Goal: Task Accomplishment & Management: Use online tool/utility

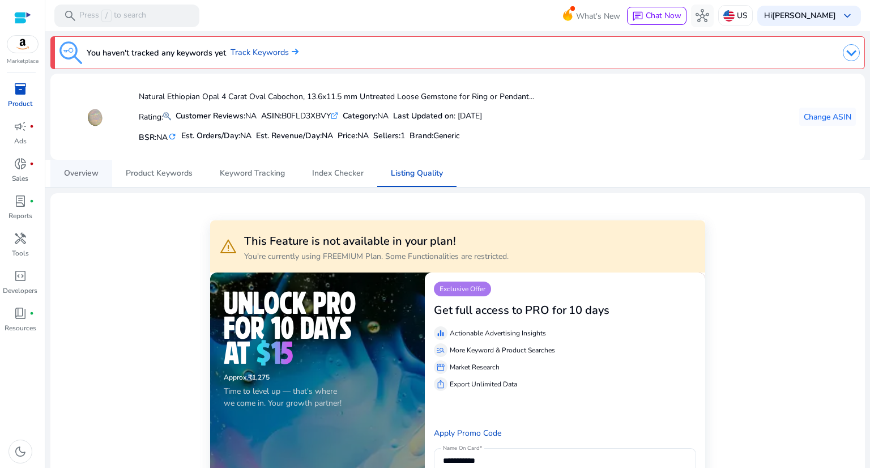
click at [86, 169] on span "Overview" at bounding box center [81, 173] width 35 height 8
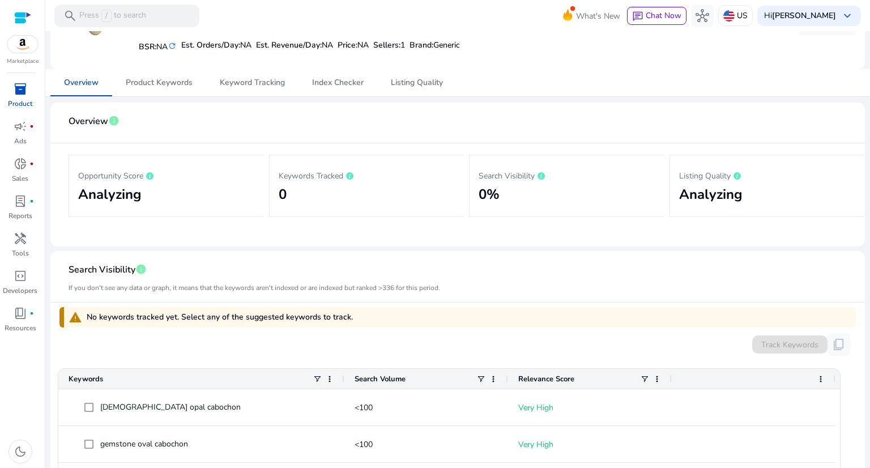
scroll to position [8, 0]
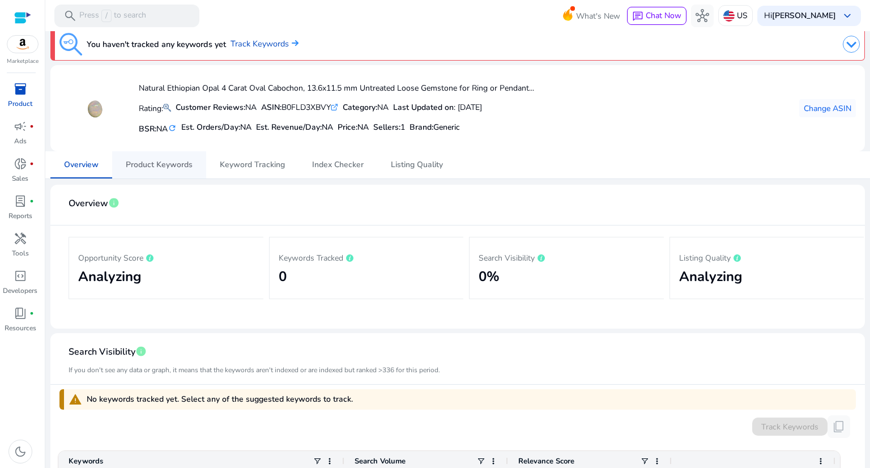
click at [170, 161] on span "Product Keywords" at bounding box center [159, 165] width 67 height 8
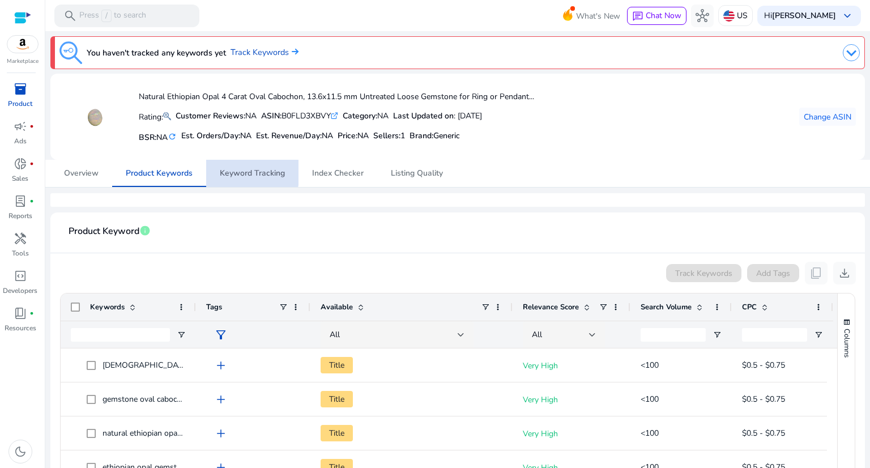
click at [249, 172] on span "Keyword Tracking" at bounding box center [252, 173] width 65 height 8
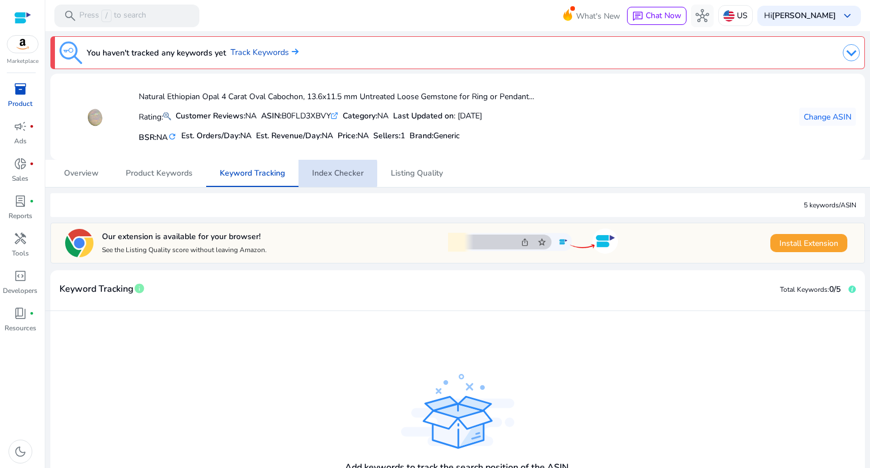
click at [335, 173] on span "Index Checker" at bounding box center [338, 173] width 52 height 8
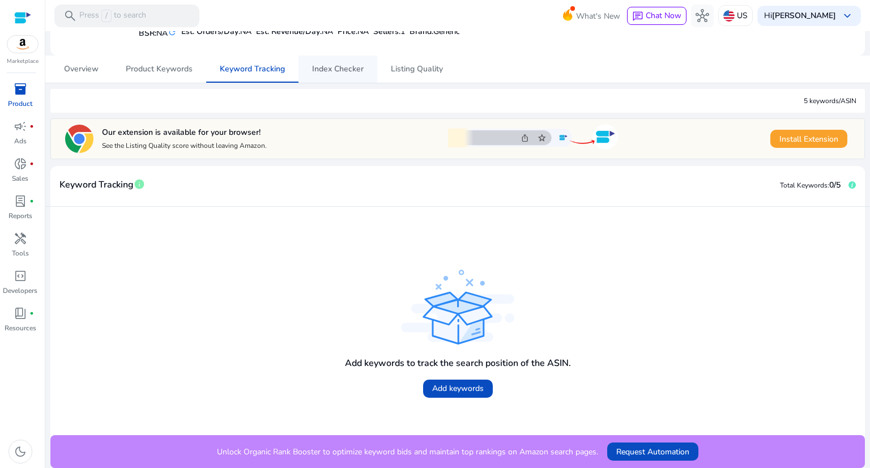
click at [342, 67] on span "Index Checker" at bounding box center [338, 69] width 52 height 8
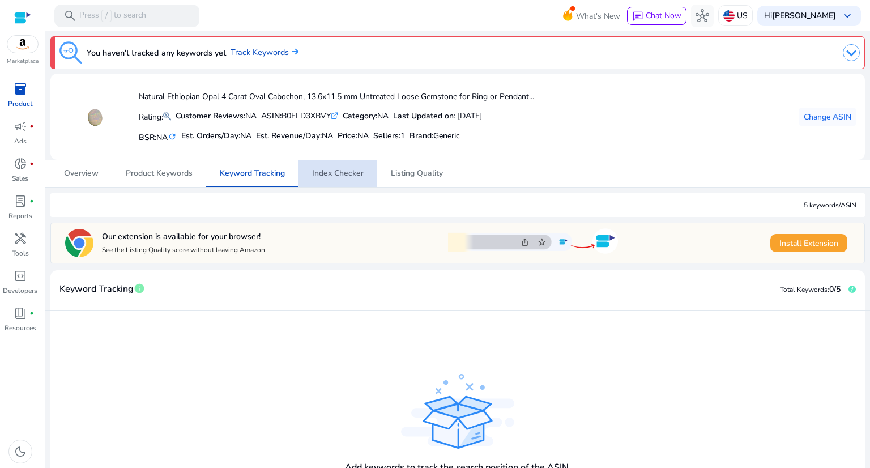
click at [338, 167] on span "Index Checker" at bounding box center [338, 173] width 52 height 27
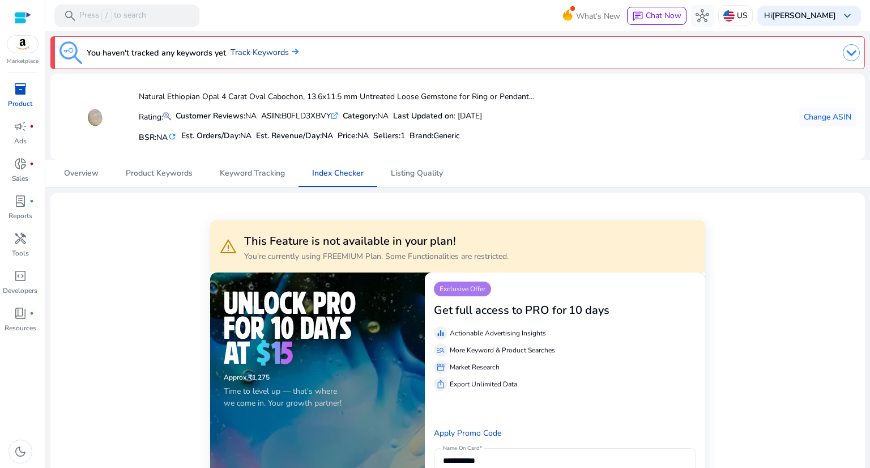
click at [263, 50] on link "Track Keywords" at bounding box center [265, 52] width 68 height 12
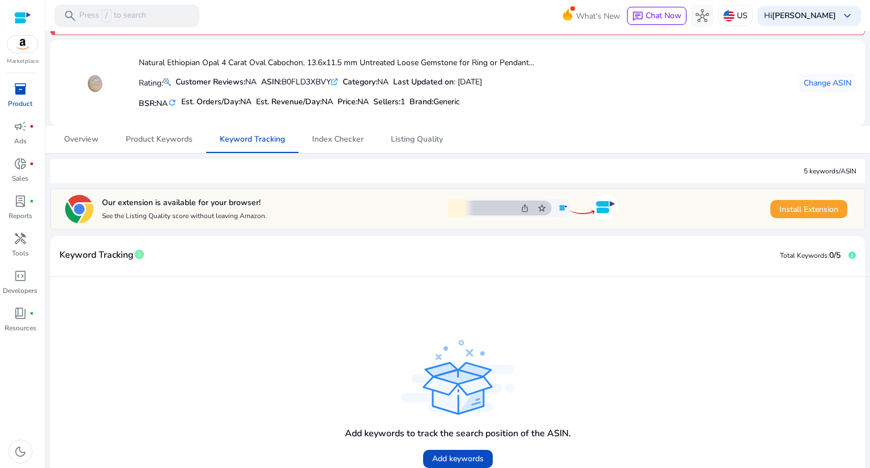
scroll to position [104, 0]
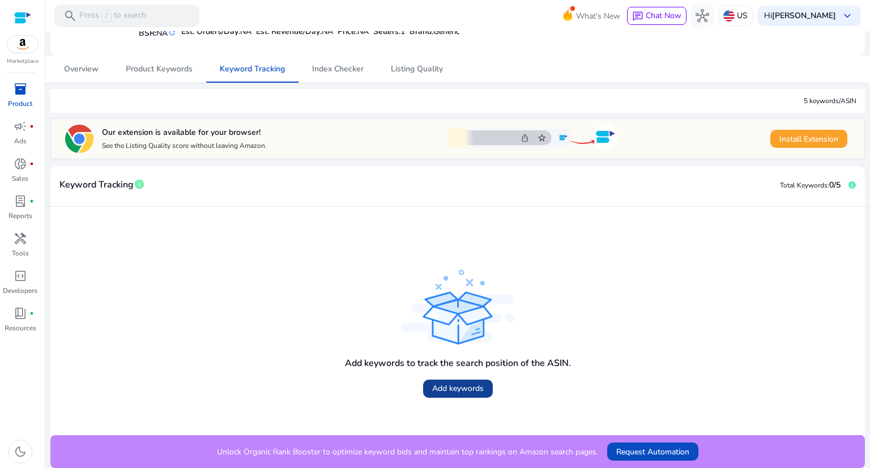
click at [442, 390] on span "Add keywords" at bounding box center [458, 388] width 52 height 12
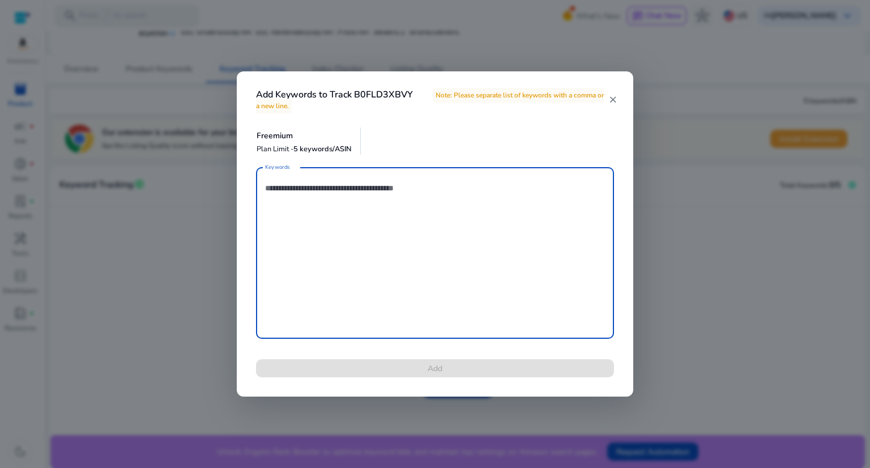
scroll to position [0, 0]
paste textarea "**********"
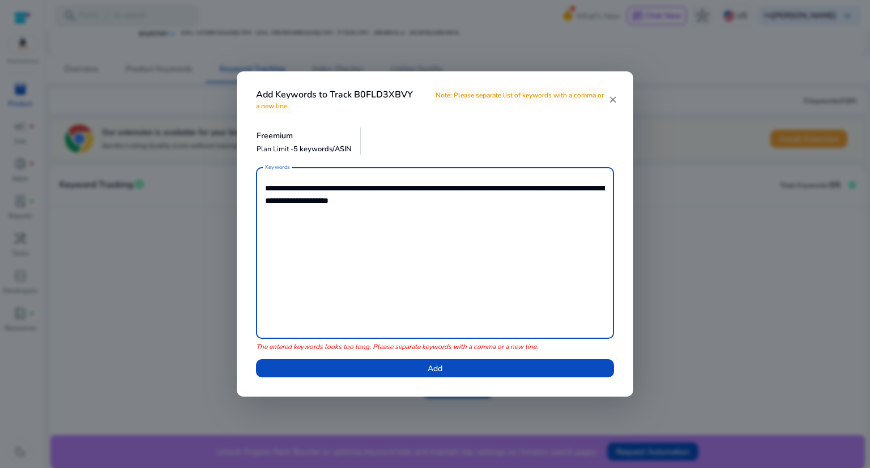
click at [339, 185] on textarea "**********" at bounding box center [435, 253] width 340 height 160
drag, startPoint x: 339, startPoint y: 185, endPoint x: 459, endPoint y: 208, distance: 122.9
click at [459, 208] on textarea "**********" at bounding box center [435, 253] width 340 height 160
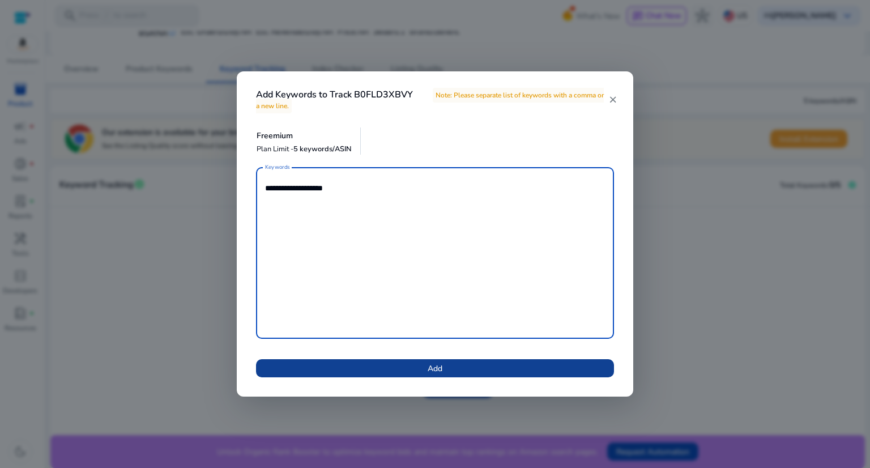
type textarea "**********"
click at [438, 365] on span "Add" at bounding box center [435, 369] width 15 height 12
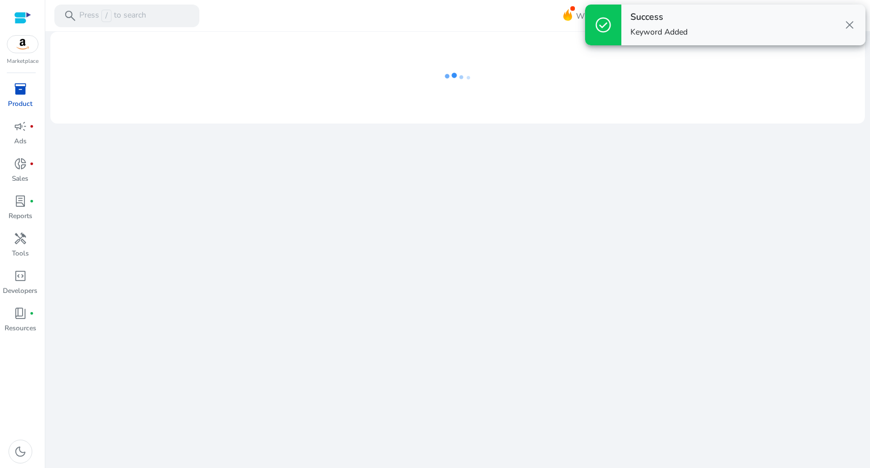
click at [736, 263] on div "We are getting things ready for you..." at bounding box center [458, 249] width 816 height 437
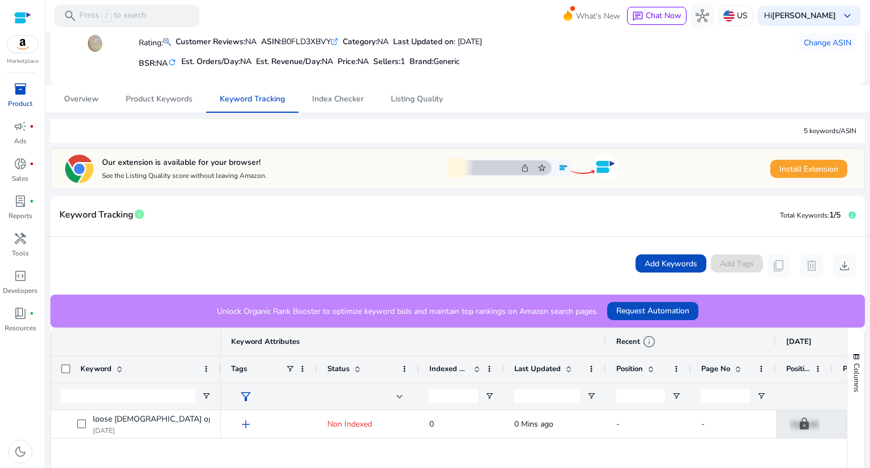
scroll to position [227, 0]
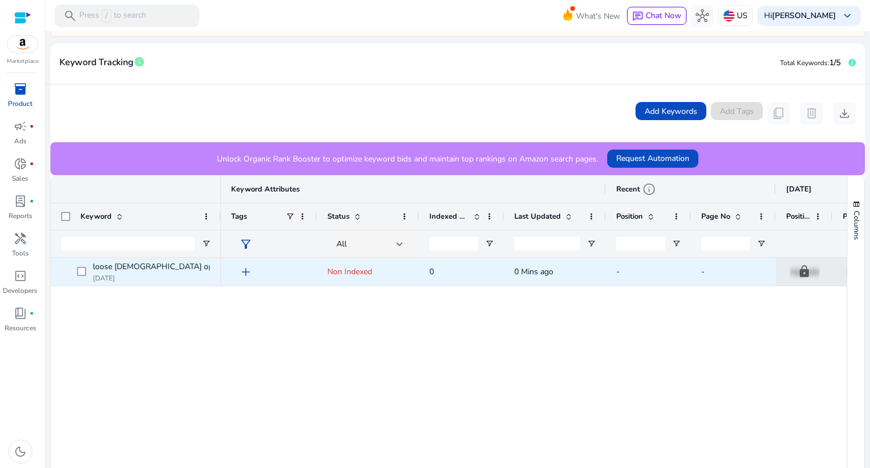
click at [91, 274] on span at bounding box center [85, 271] width 16 height 23
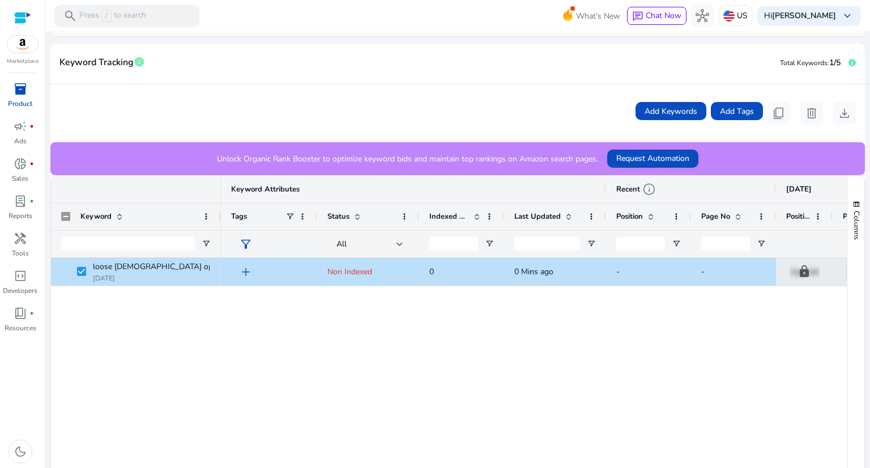
click at [477, 317] on div "add Non Indexed 0 0 Mins ago - - lock Upgrade lock Upgrade lock Upgrade lock Up…" at bounding box center [534, 389] width 626 height 262
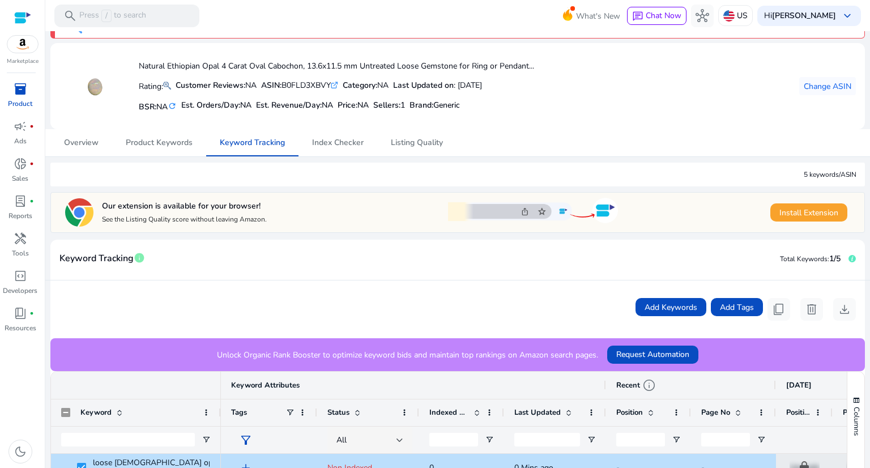
scroll to position [0, 0]
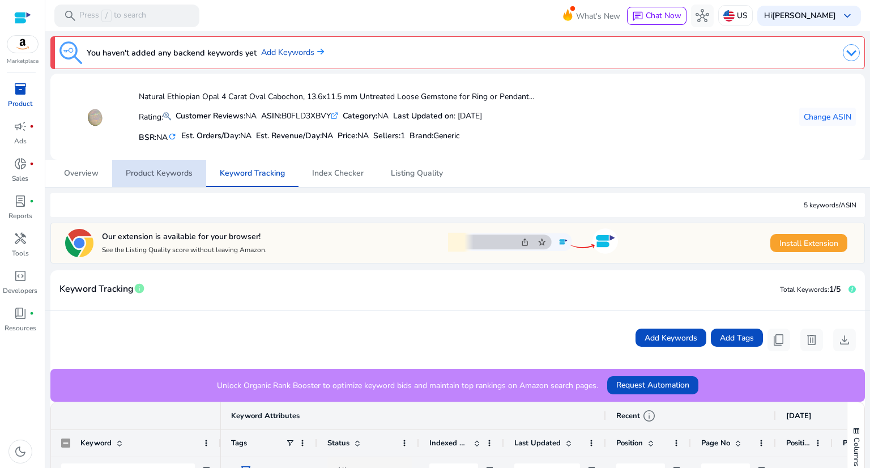
click at [163, 172] on span "Product Keywords" at bounding box center [159, 173] width 67 height 8
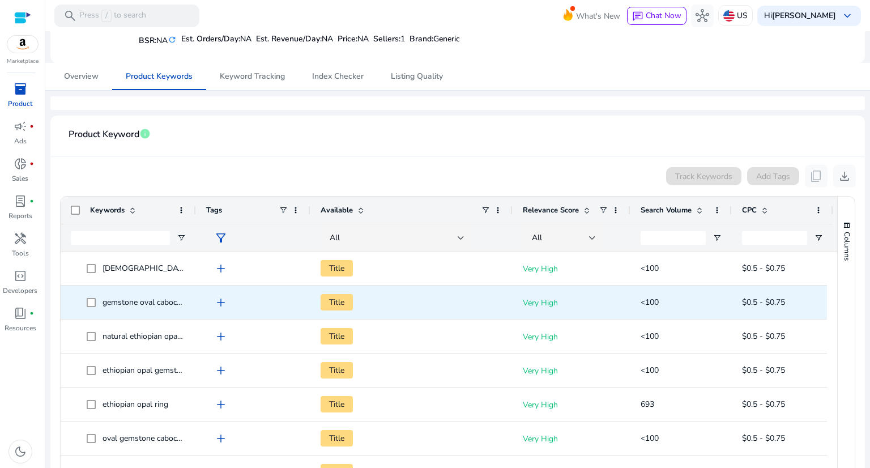
scroll to position [113, 0]
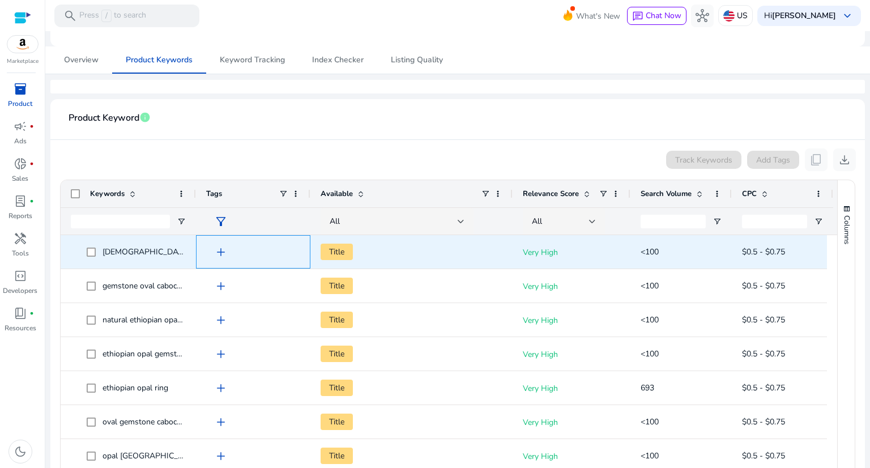
click at [218, 250] on span "add" at bounding box center [221, 252] width 14 height 14
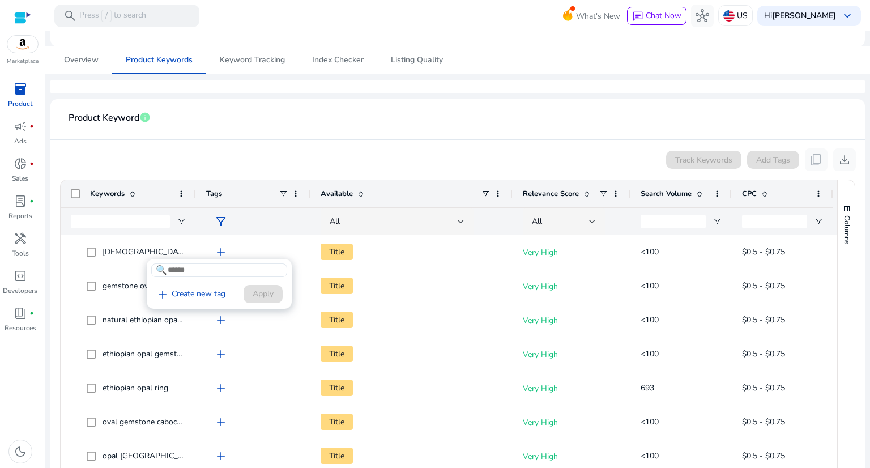
click at [233, 278] on div "🔍 add Create new tag Apply" at bounding box center [219, 284] width 145 height 50
drag, startPoint x: 177, startPoint y: 252, endPoint x: 152, endPoint y: 246, distance: 25.4
click at [152, 246] on div at bounding box center [435, 234] width 870 height 468
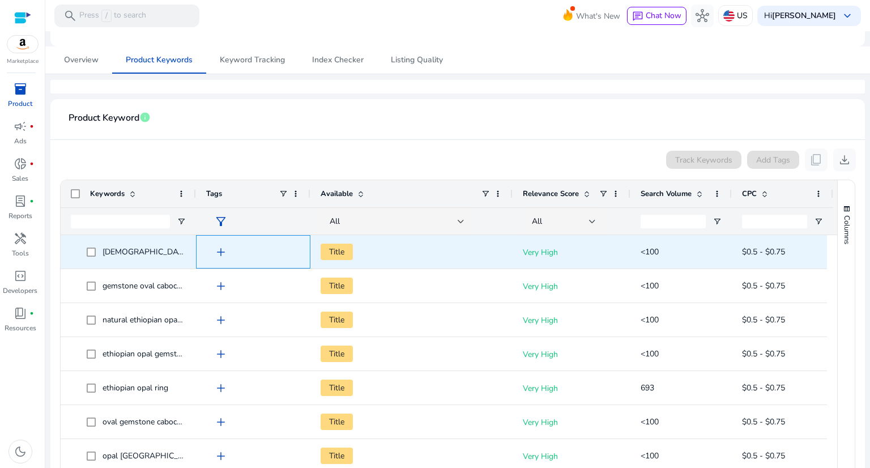
click at [215, 249] on span "add" at bounding box center [221, 252] width 14 height 14
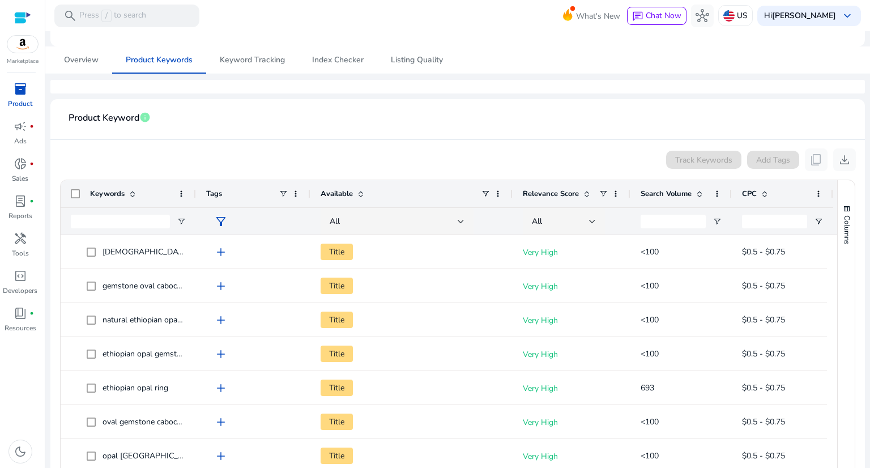
click at [222, 250] on div at bounding box center [435, 234] width 870 height 468
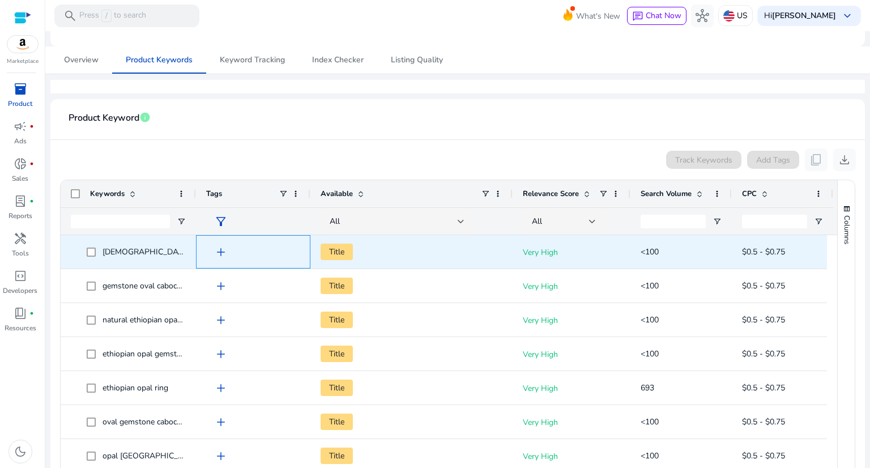
click at [222, 257] on span "add" at bounding box center [221, 252] width 14 height 14
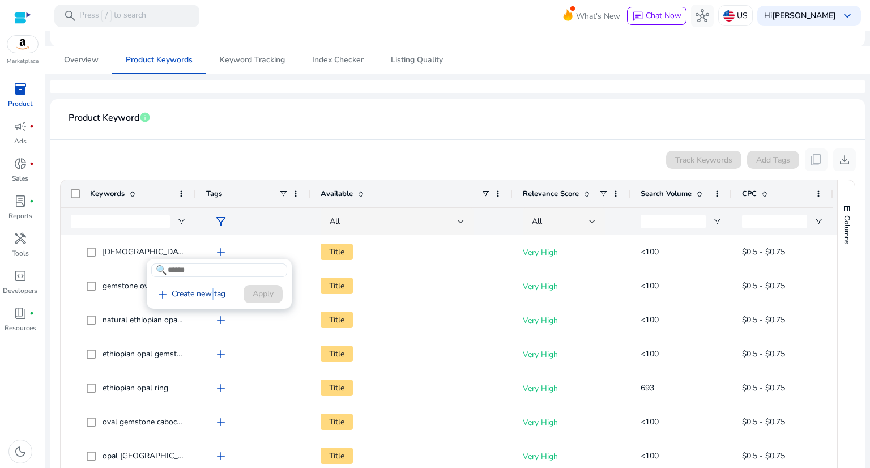
click at [208, 297] on link "add Create new tag" at bounding box center [190, 295] width 79 height 14
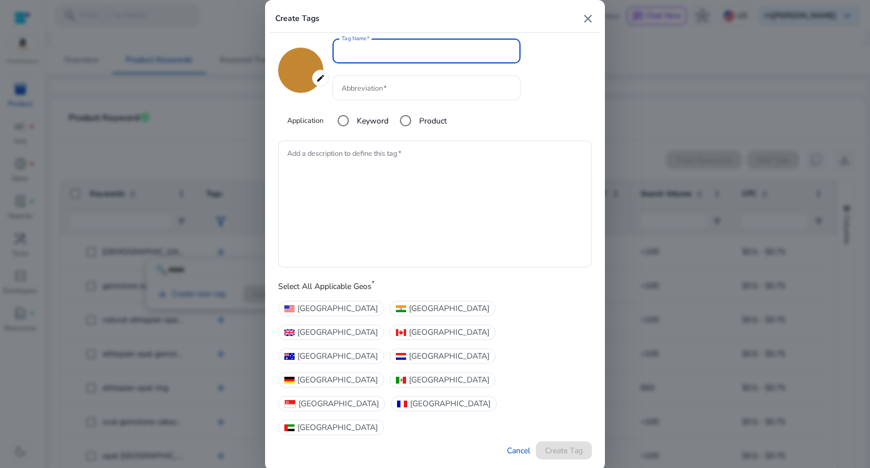
click at [583, 25] on mat-icon "close" at bounding box center [588, 19] width 14 height 14
type input "*******"
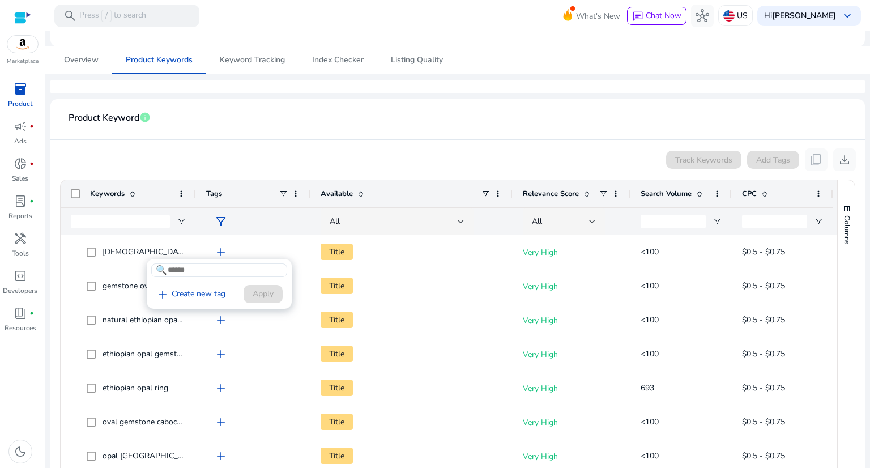
click at [161, 270] on span "🔍" at bounding box center [161, 270] width 11 height 14
click at [694, 157] on div at bounding box center [435, 234] width 870 height 468
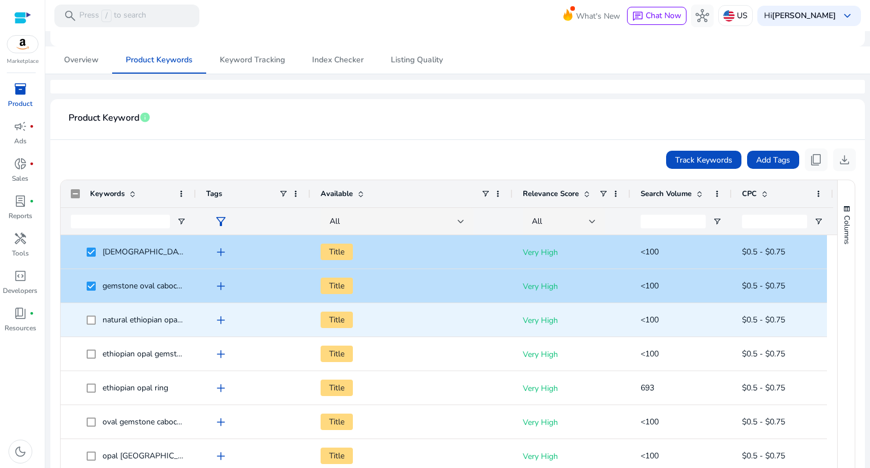
click at [92, 325] on span at bounding box center [95, 319] width 16 height 23
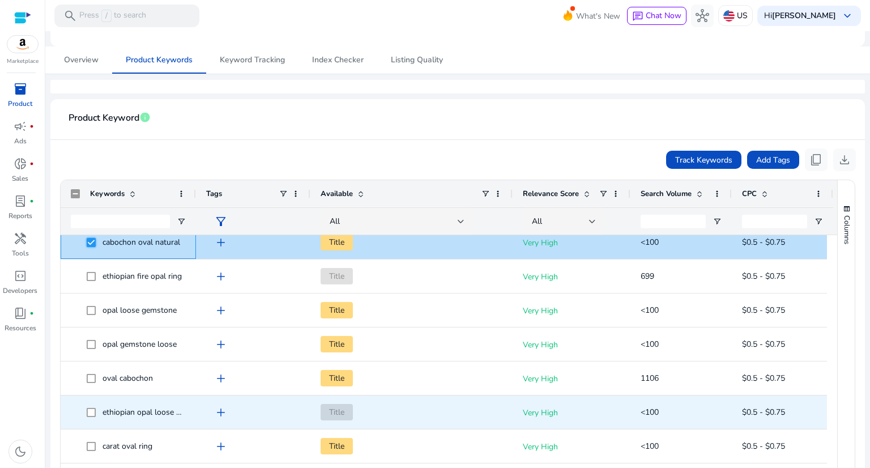
scroll to position [623, 0]
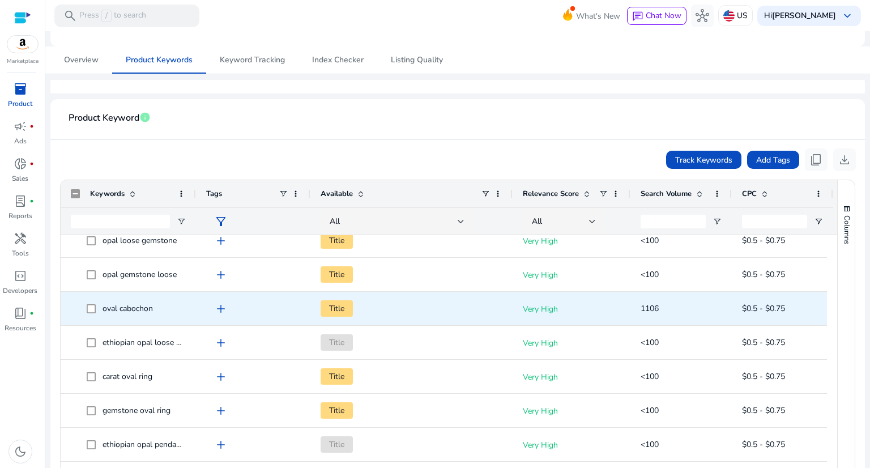
click at [91, 301] on span at bounding box center [95, 308] width 16 height 23
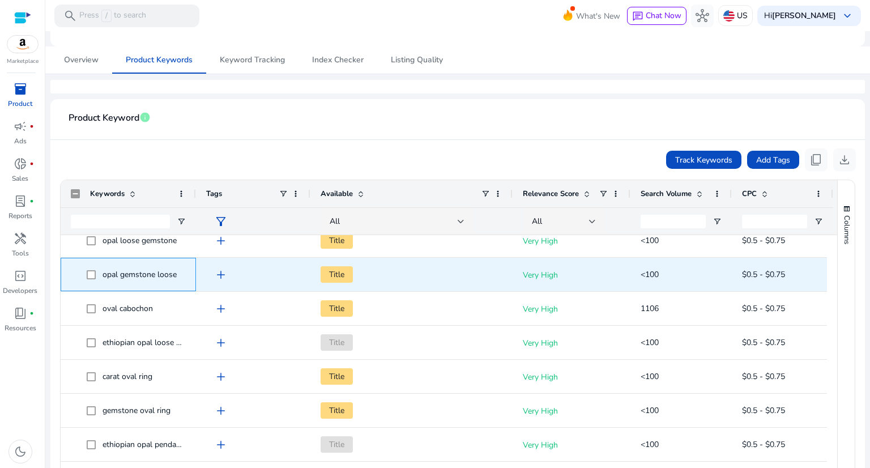
click at [90, 268] on span at bounding box center [95, 274] width 16 height 23
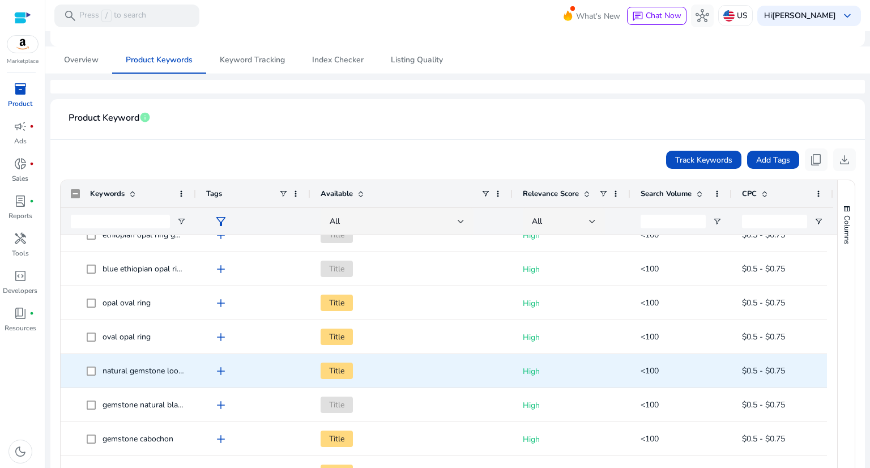
scroll to position [211, 0]
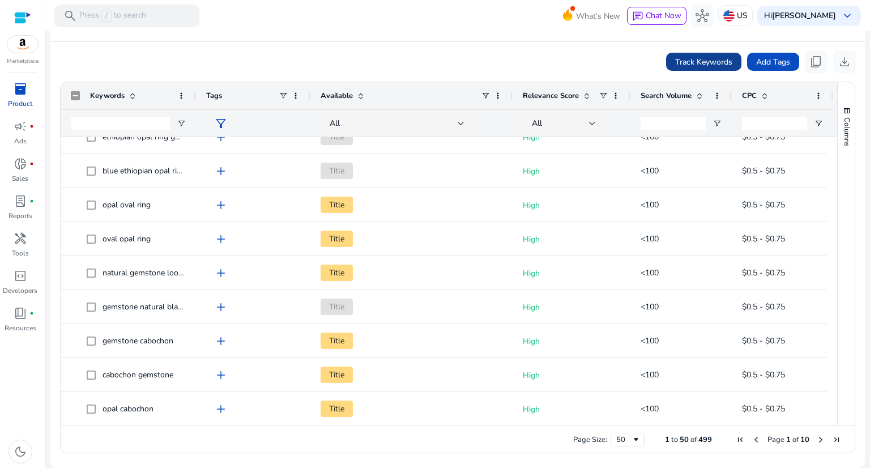
click at [714, 57] on span "Track Keywords" at bounding box center [703, 62] width 57 height 12
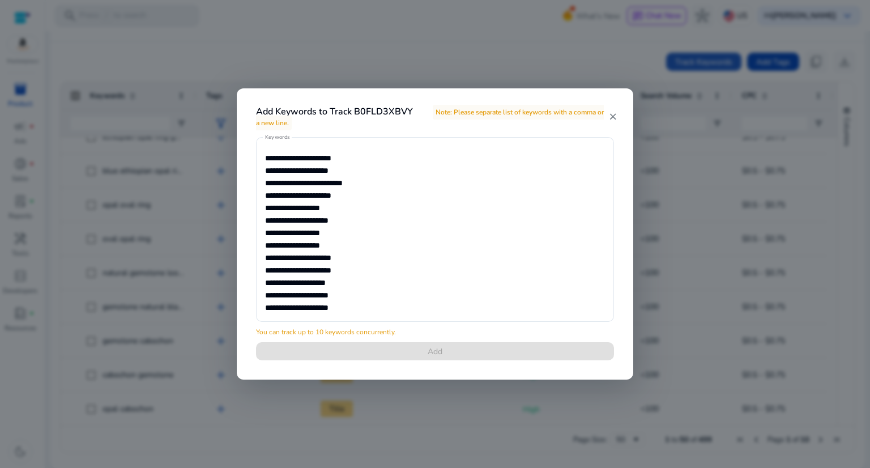
scroll to position [9, 0]
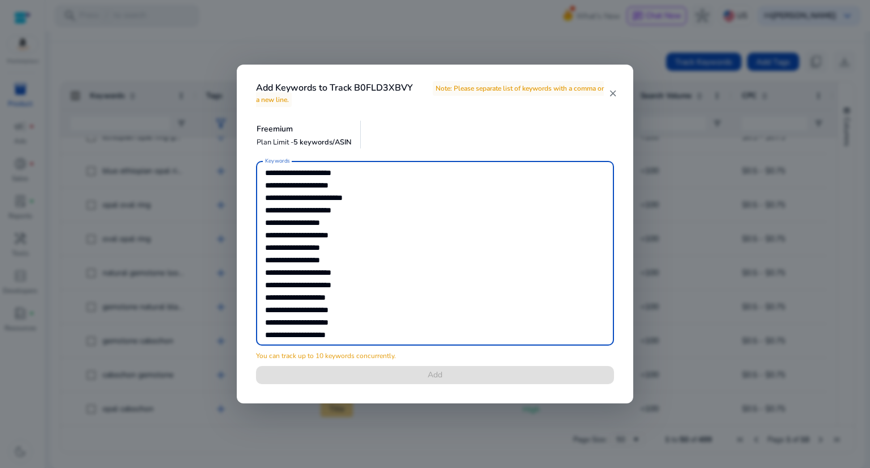
drag, startPoint x: 356, startPoint y: 333, endPoint x: 240, endPoint y: 303, distance: 119.8
click at [240, 303] on div "**********" at bounding box center [435, 234] width 397 height 338
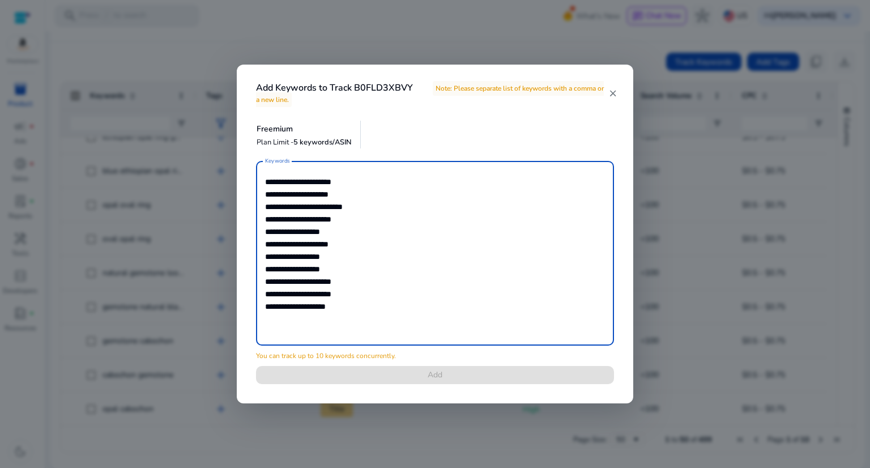
scroll to position [0, 0]
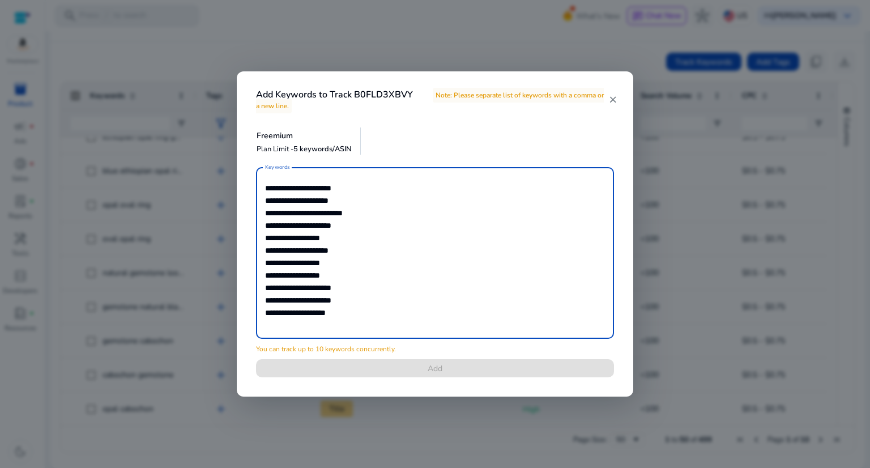
click at [443, 369] on div "**********" at bounding box center [434, 279] width 385 height 224
drag, startPoint x: 373, startPoint y: 317, endPoint x: 248, endPoint y: 299, distance: 126.5
click at [249, 299] on div "**********" at bounding box center [434, 279] width 385 height 224
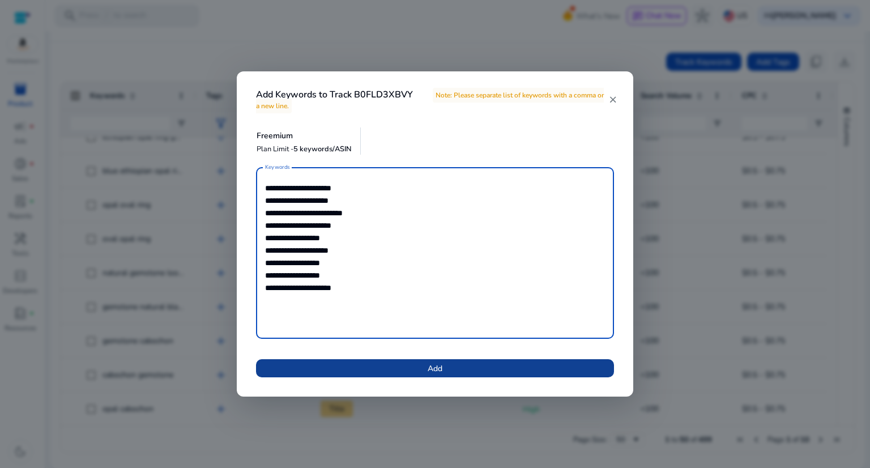
type textarea "**********"
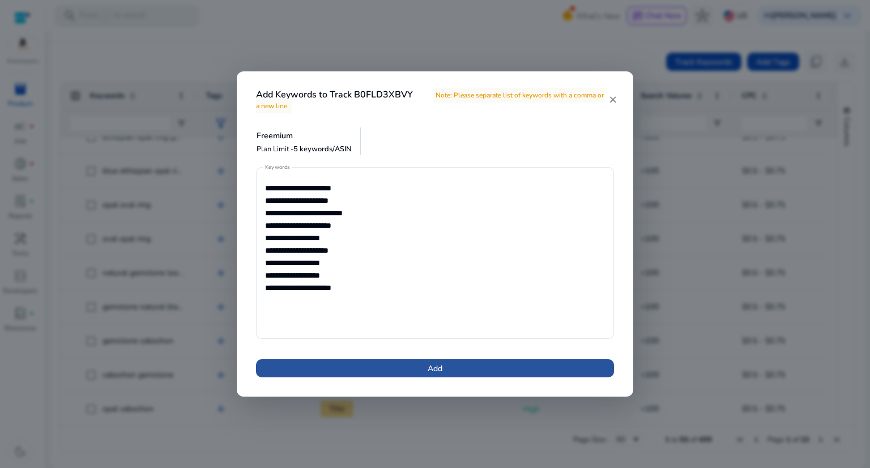
click at [437, 357] on span at bounding box center [435, 368] width 358 height 27
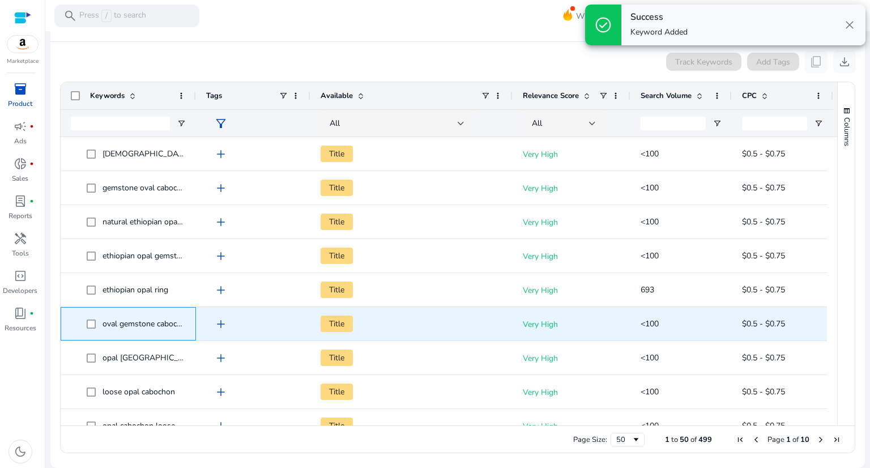
click at [96, 325] on span at bounding box center [95, 323] width 16 height 23
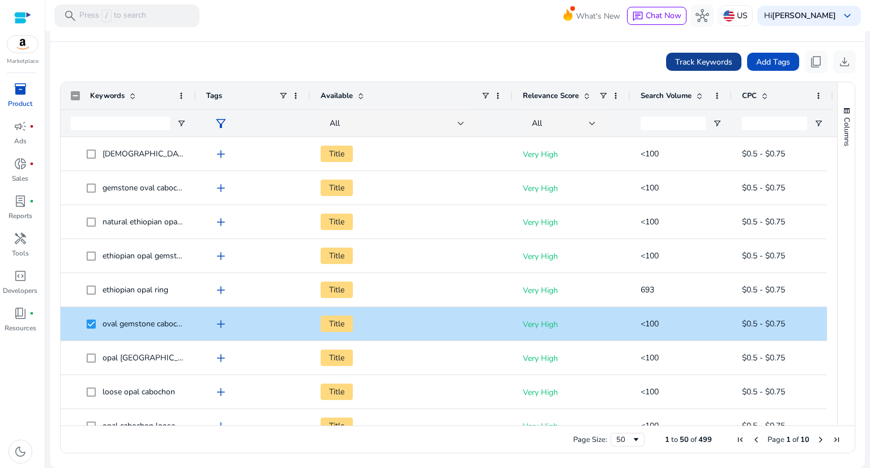
click at [700, 64] on span "Track Keywords" at bounding box center [703, 62] width 57 height 12
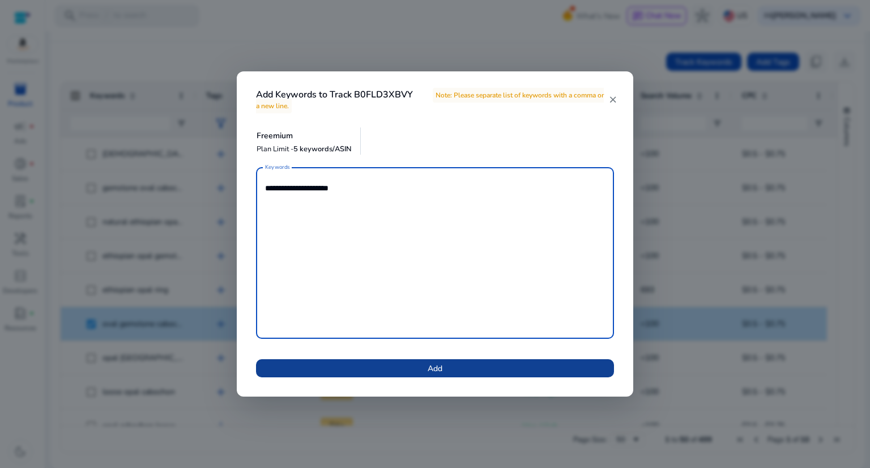
click at [421, 367] on span at bounding box center [435, 368] width 358 height 27
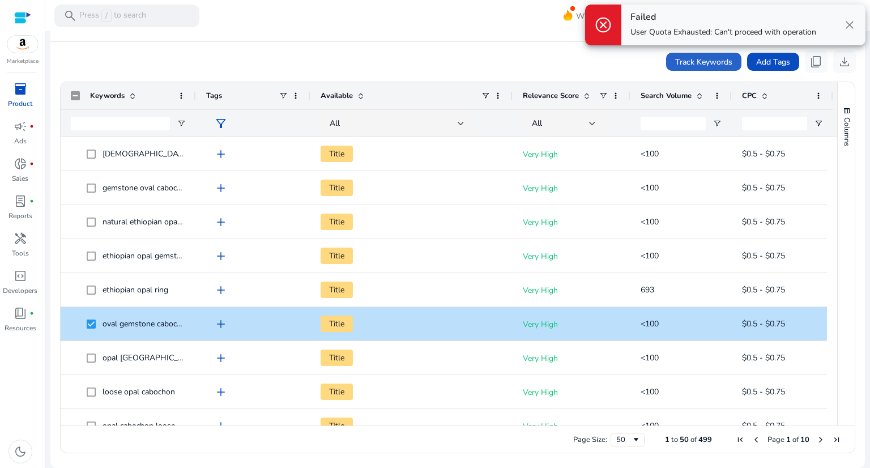
drag, startPoint x: 850, startPoint y: 22, endPoint x: 853, endPoint y: 27, distance: 6.1
click at [852, 24] on span "close" at bounding box center [850, 25] width 14 height 14
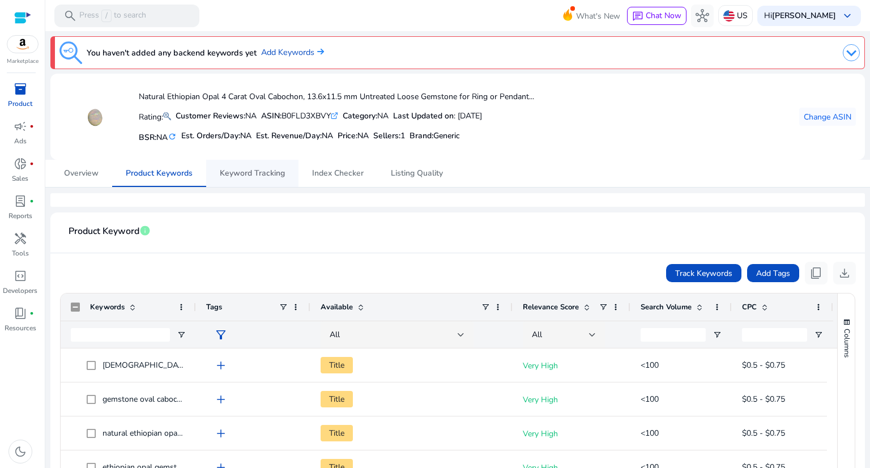
click at [257, 164] on span "Keyword Tracking" at bounding box center [252, 173] width 65 height 27
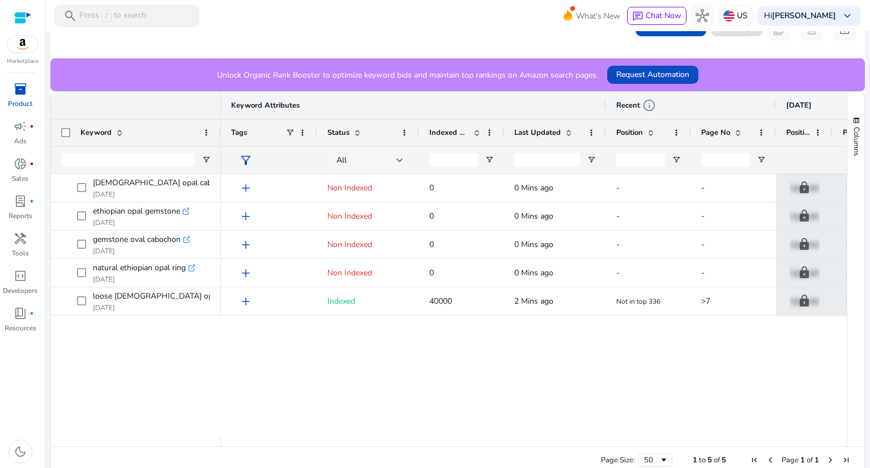
scroll to position [312, 0]
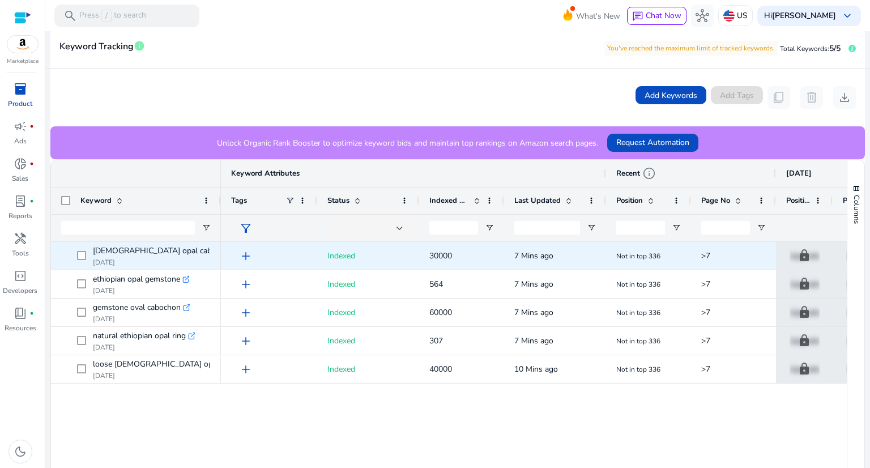
scroll to position [228, 0]
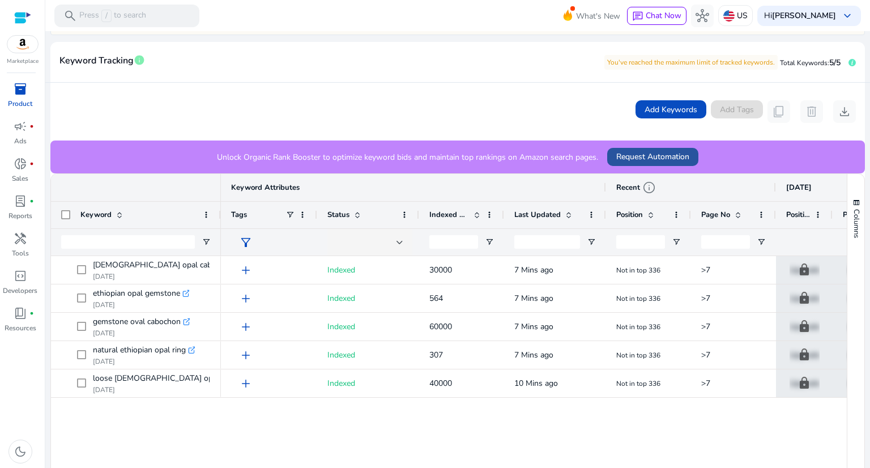
click at [660, 155] on span "Request Automation" at bounding box center [652, 157] width 73 height 12
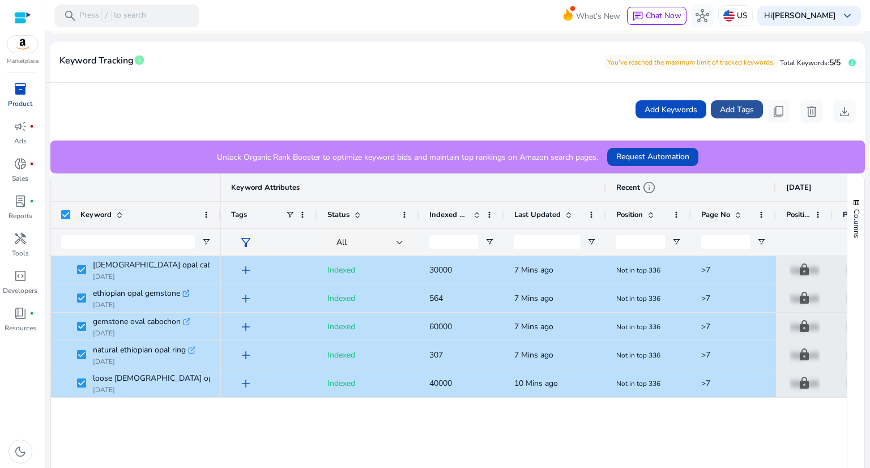
click at [734, 109] on span "Add Tags" at bounding box center [737, 110] width 34 height 12
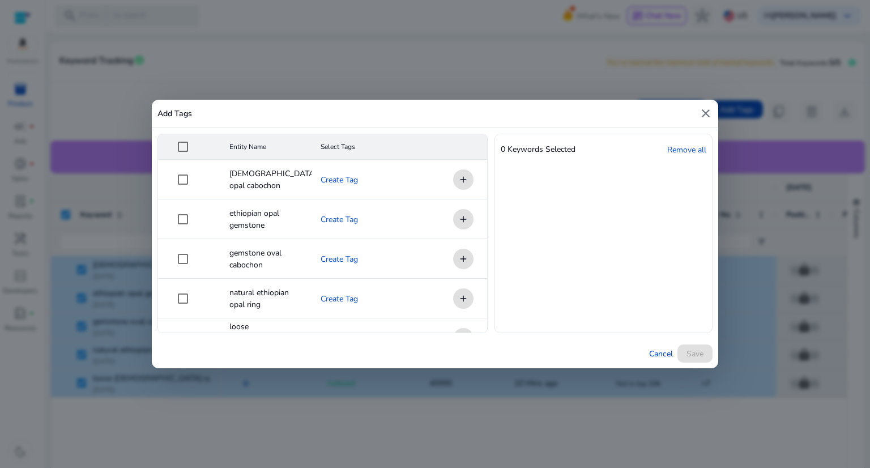
click at [406, 82] on div at bounding box center [435, 234] width 870 height 468
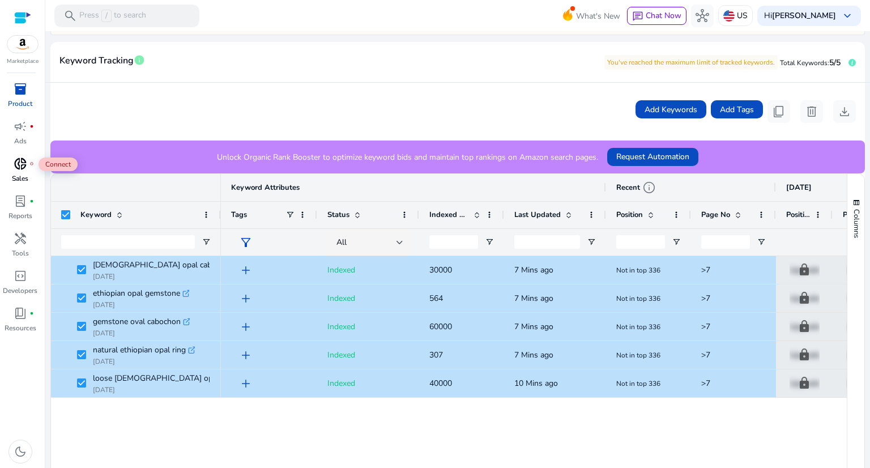
click at [18, 166] on span "donut_small" at bounding box center [21, 164] width 14 height 14
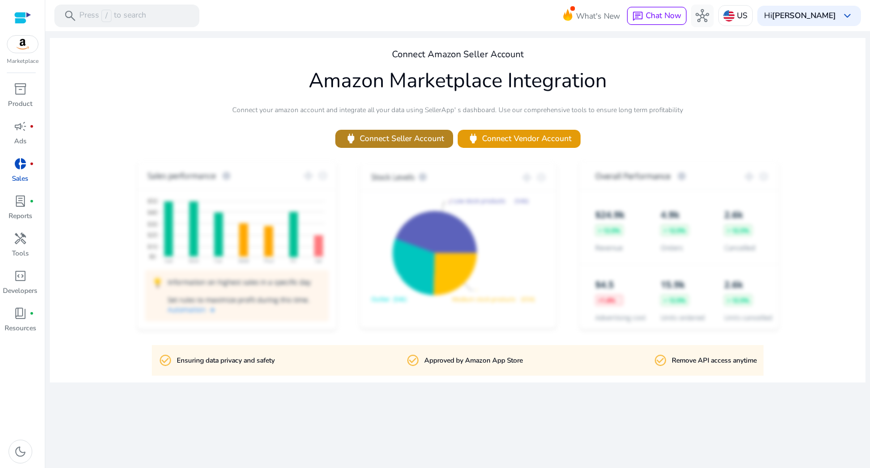
click at [415, 139] on span "power Connect Seller Account" at bounding box center [394, 138] width 100 height 13
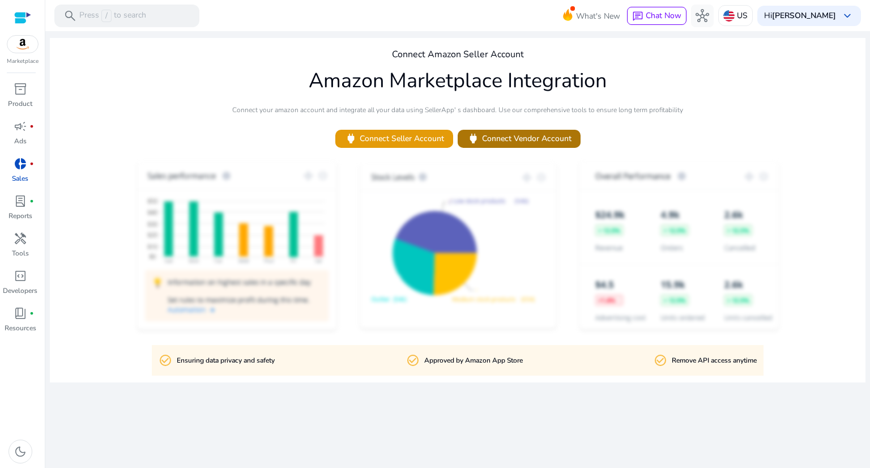
click at [535, 139] on span "power Connect Vendor Account" at bounding box center [519, 138] width 105 height 13
